Goal: Task Accomplishment & Management: Manage account settings

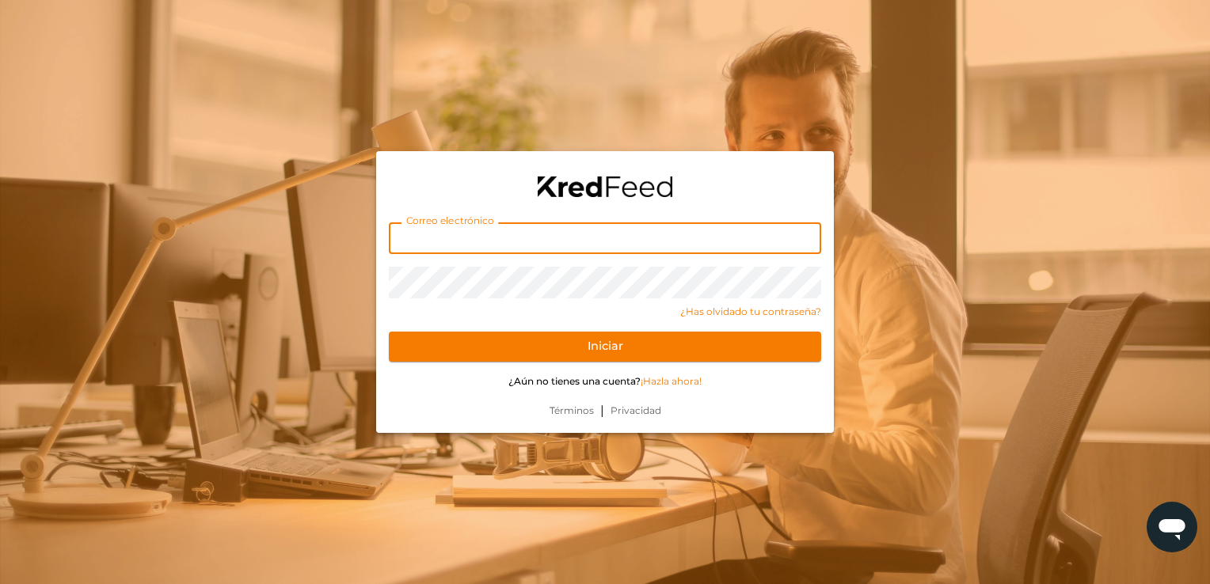
click at [459, 250] on input "text" at bounding box center [605, 239] width 432 height 32
type input "[EMAIL_ADDRESS][DOMAIN_NAME]"
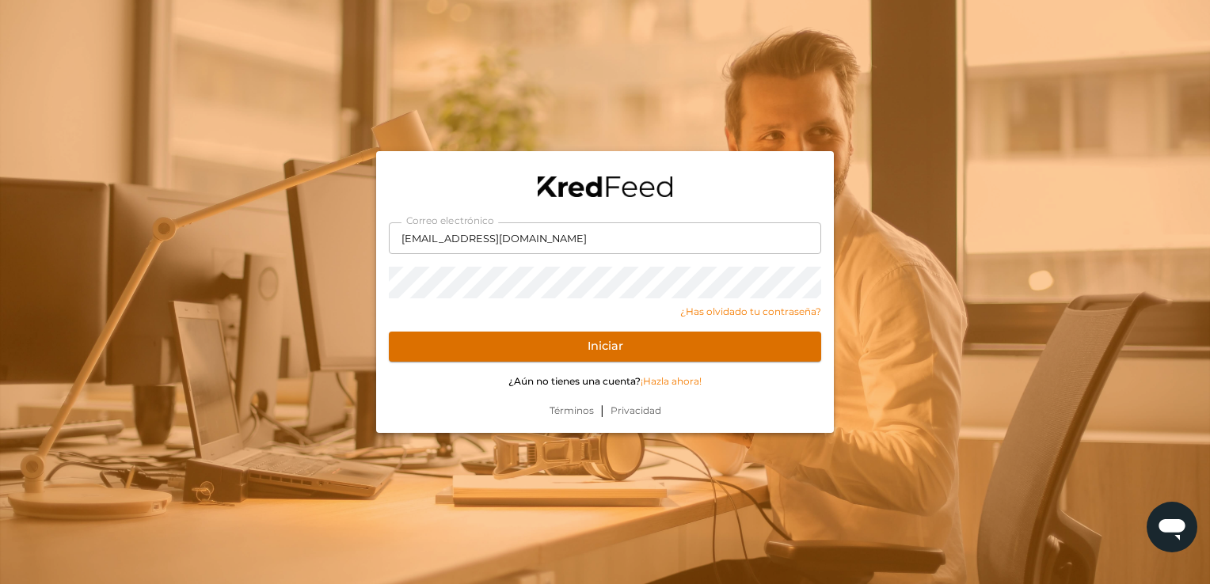
click at [482, 352] on button "Iniciar" at bounding box center [605, 347] width 432 height 30
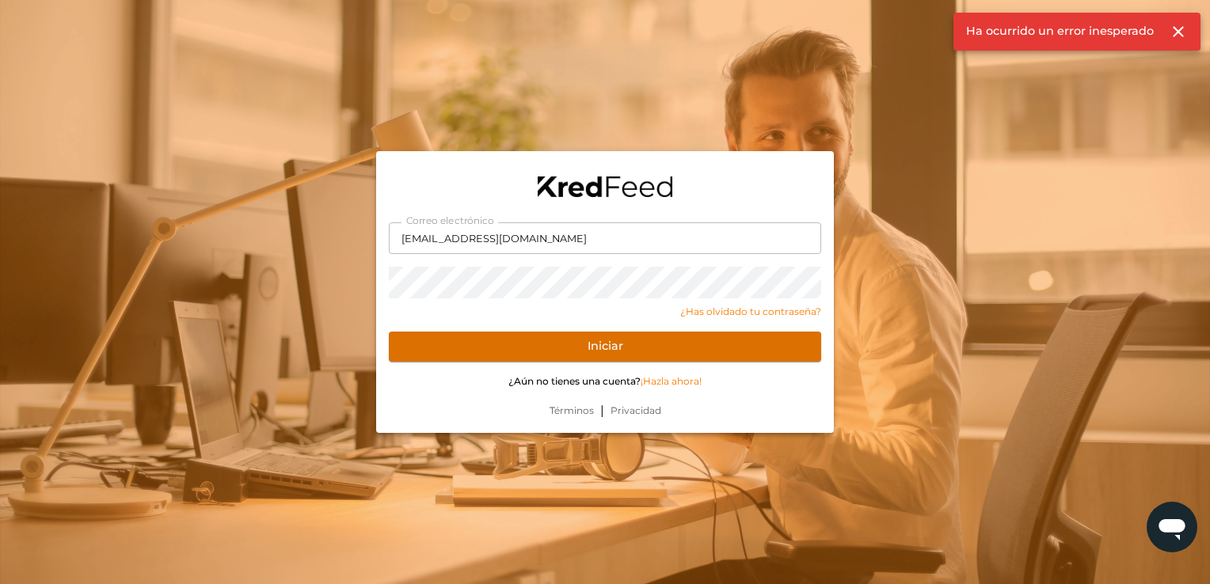
click at [482, 352] on button "Iniciar" at bounding box center [605, 347] width 432 height 30
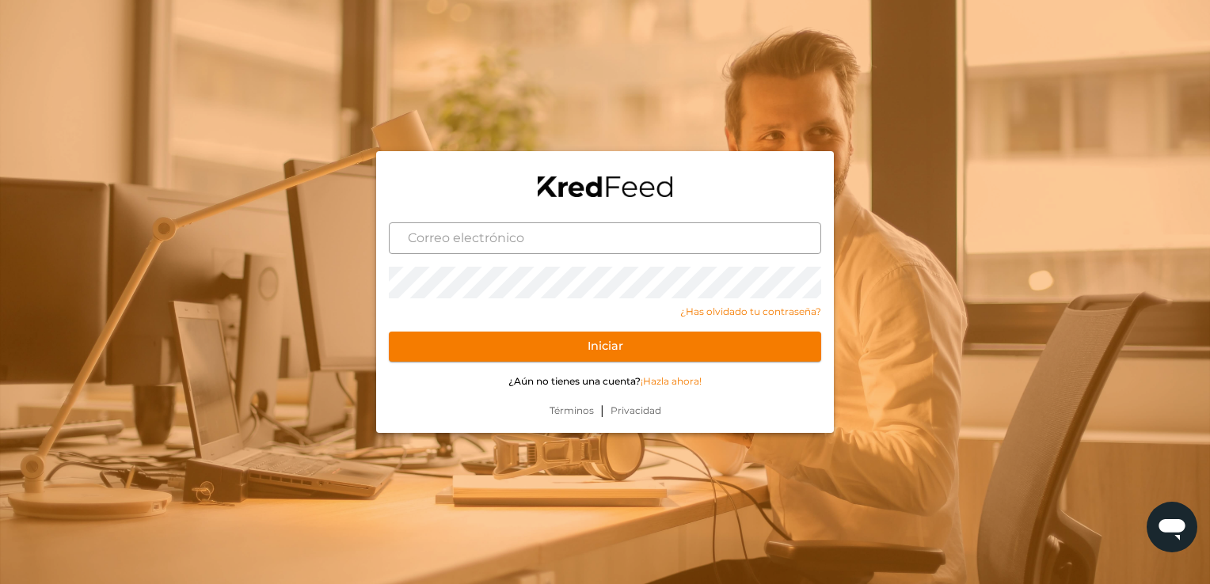
click at [567, 245] on input "text" at bounding box center [605, 239] width 432 height 32
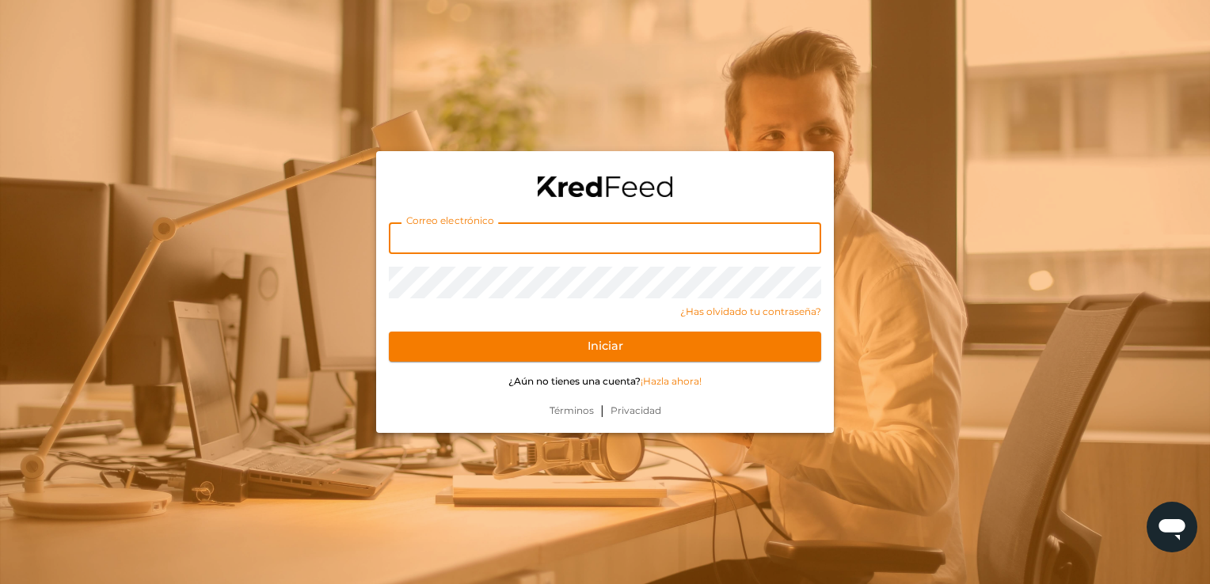
type input "[EMAIL_ADDRESS][DOMAIN_NAME]"
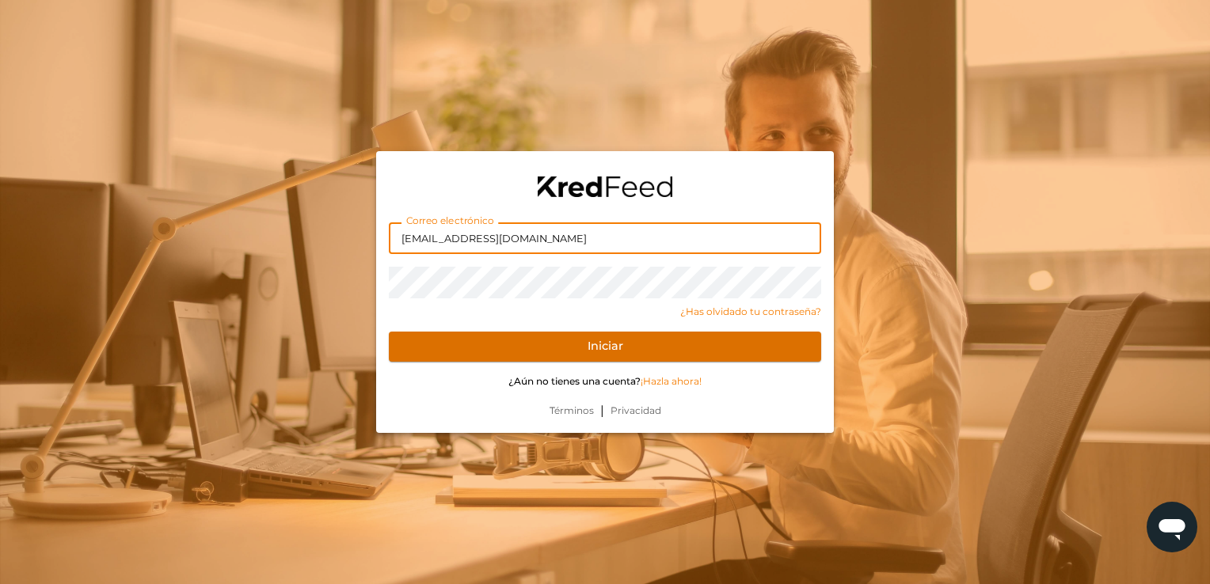
click at [482, 344] on button "Iniciar" at bounding box center [605, 347] width 432 height 30
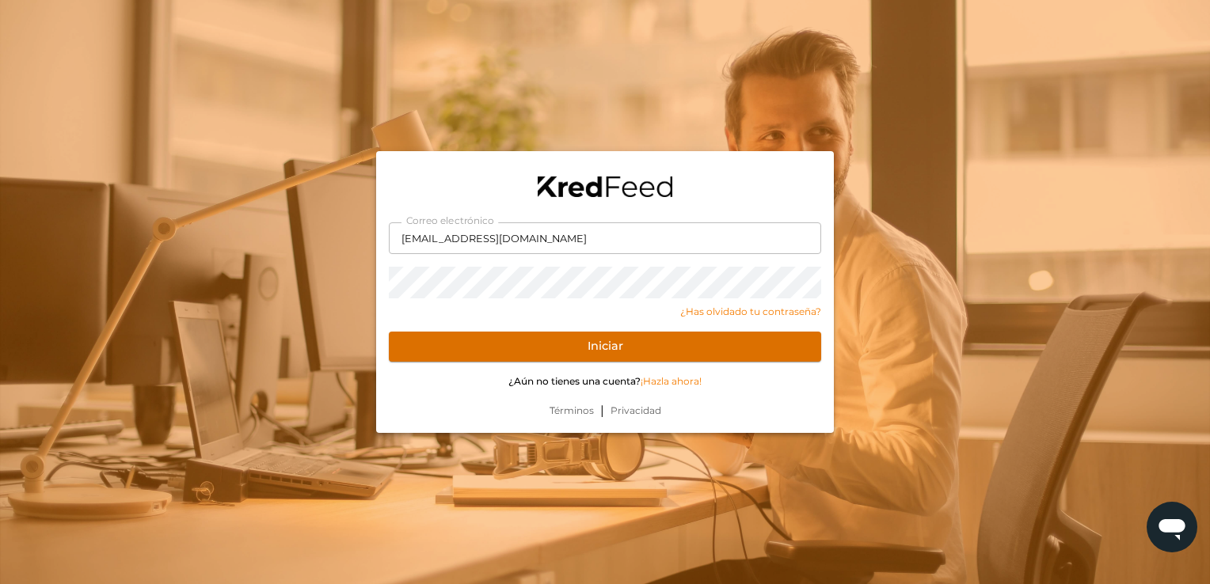
click at [508, 351] on button "Iniciar" at bounding box center [605, 347] width 432 height 30
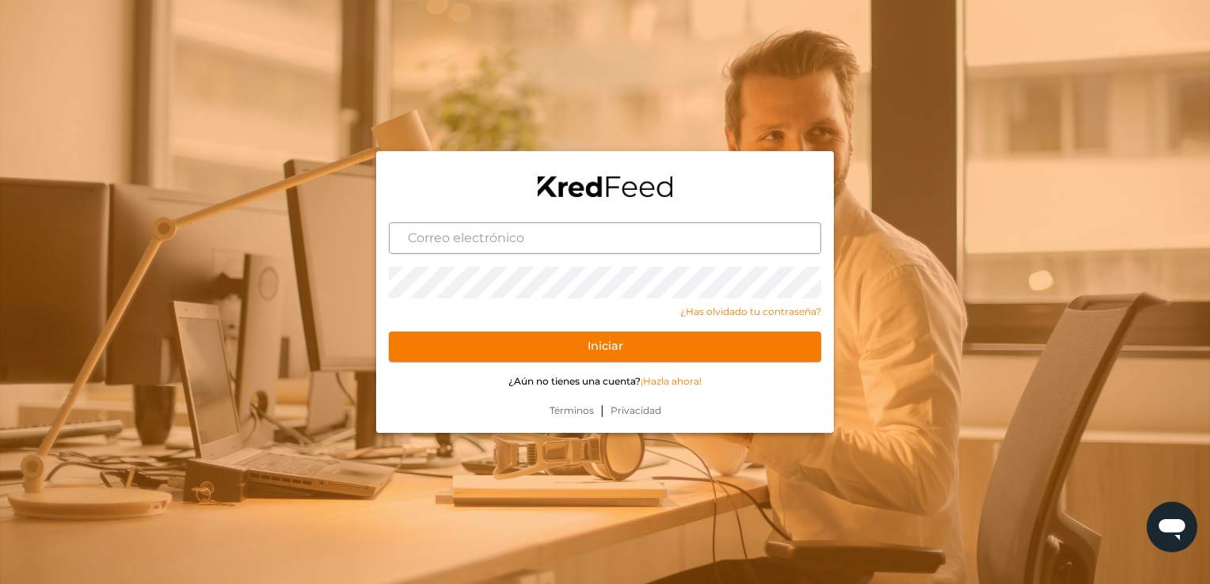
click at [468, 243] on input "text" at bounding box center [605, 239] width 432 height 32
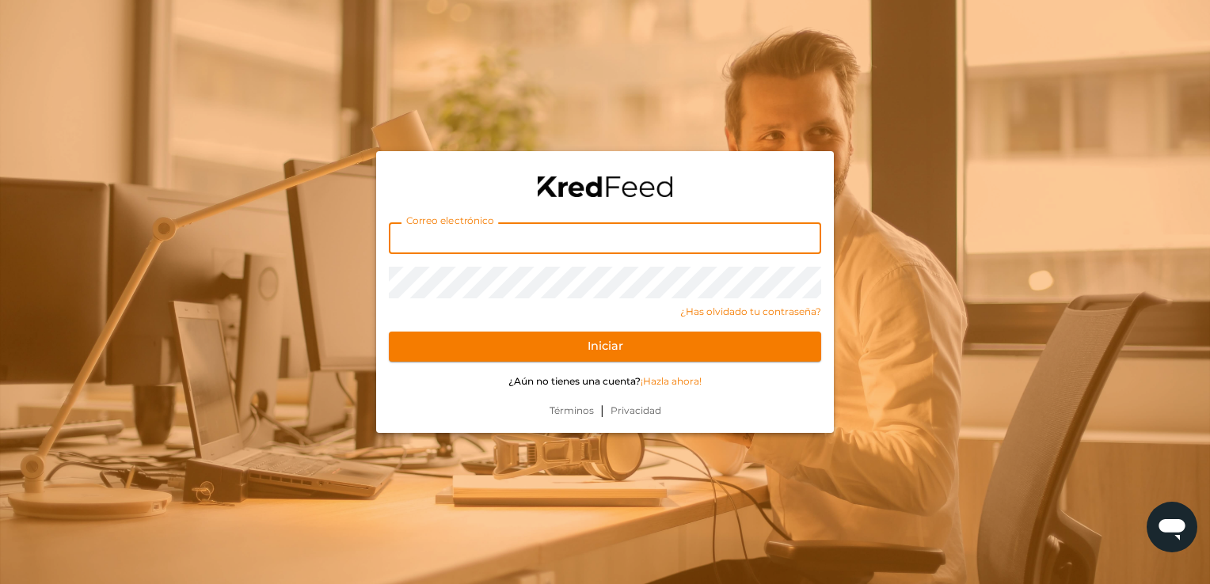
type input "amessinaosuna@gmail.com"
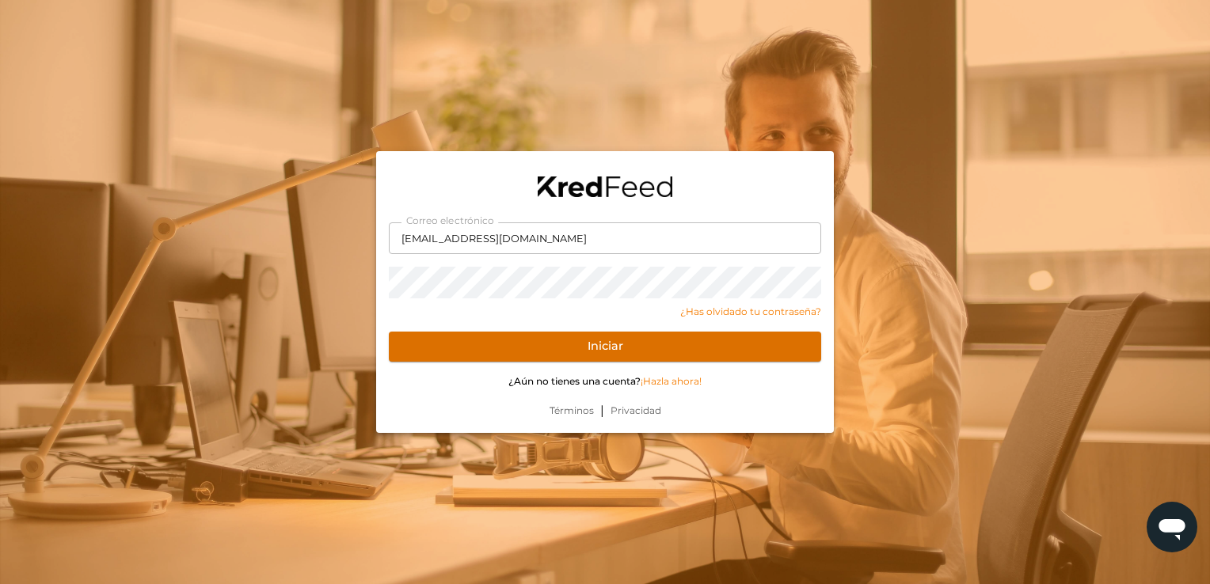
click at [454, 353] on button "Iniciar" at bounding box center [605, 347] width 432 height 30
click at [474, 332] on button "Iniciar" at bounding box center [605, 347] width 432 height 30
